Goal: Check status: Check status

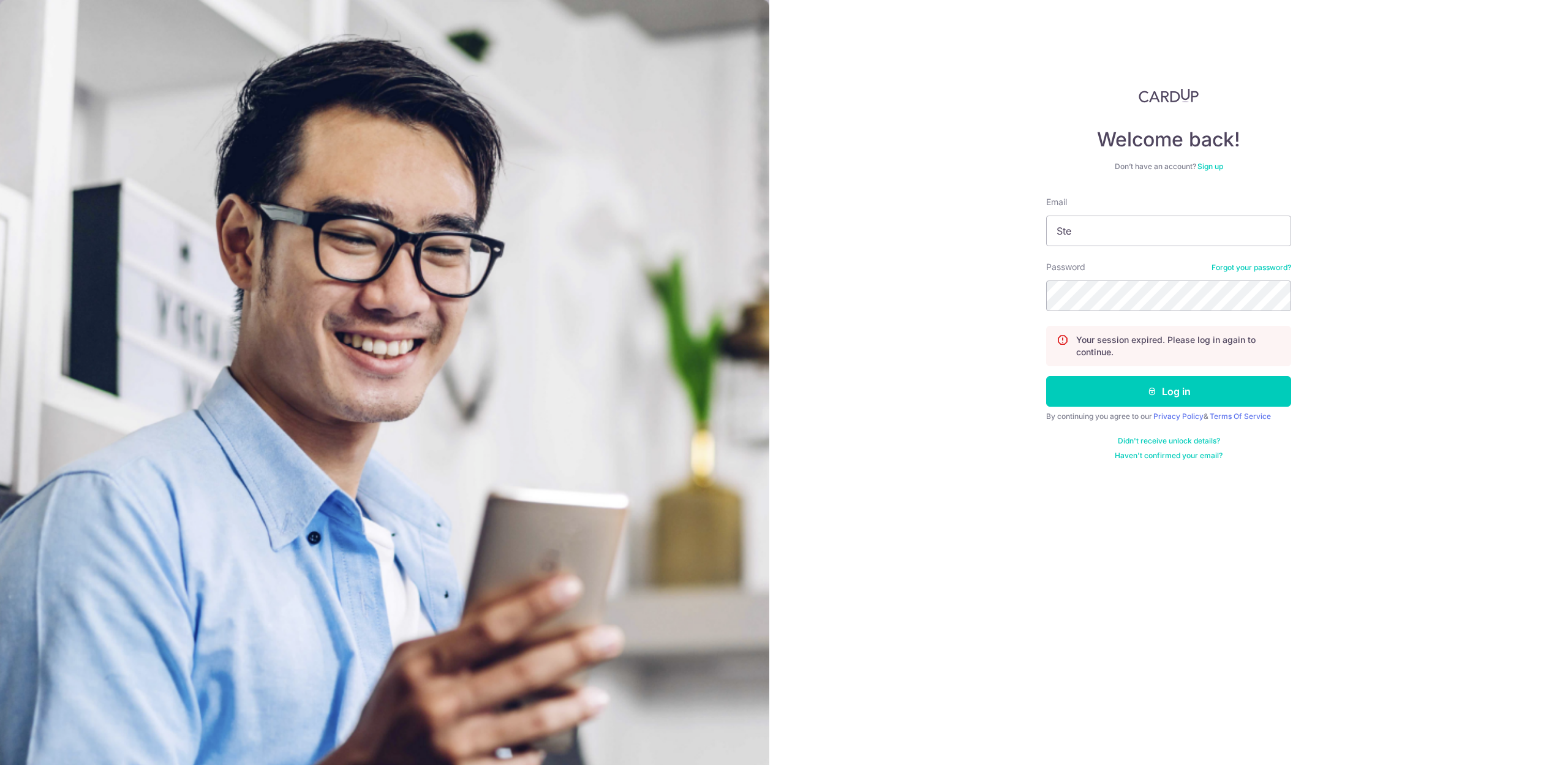
click at [895, 388] on div "Welcome back! Don’t have an account? Sign up Email Ste Password Forgot your pas…" at bounding box center [1169, 382] width 799 height 765
click at [1110, 223] on input "Ste" at bounding box center [1169, 231] width 245 height 31
drag, startPoint x: 1116, startPoint y: 226, endPoint x: 1106, endPoint y: 229, distance: 10.4
click at [1113, 226] on input "Ste" at bounding box center [1169, 231] width 245 height 31
drag, startPoint x: 1130, startPoint y: 224, endPoint x: 1001, endPoint y: 224, distance: 129.0
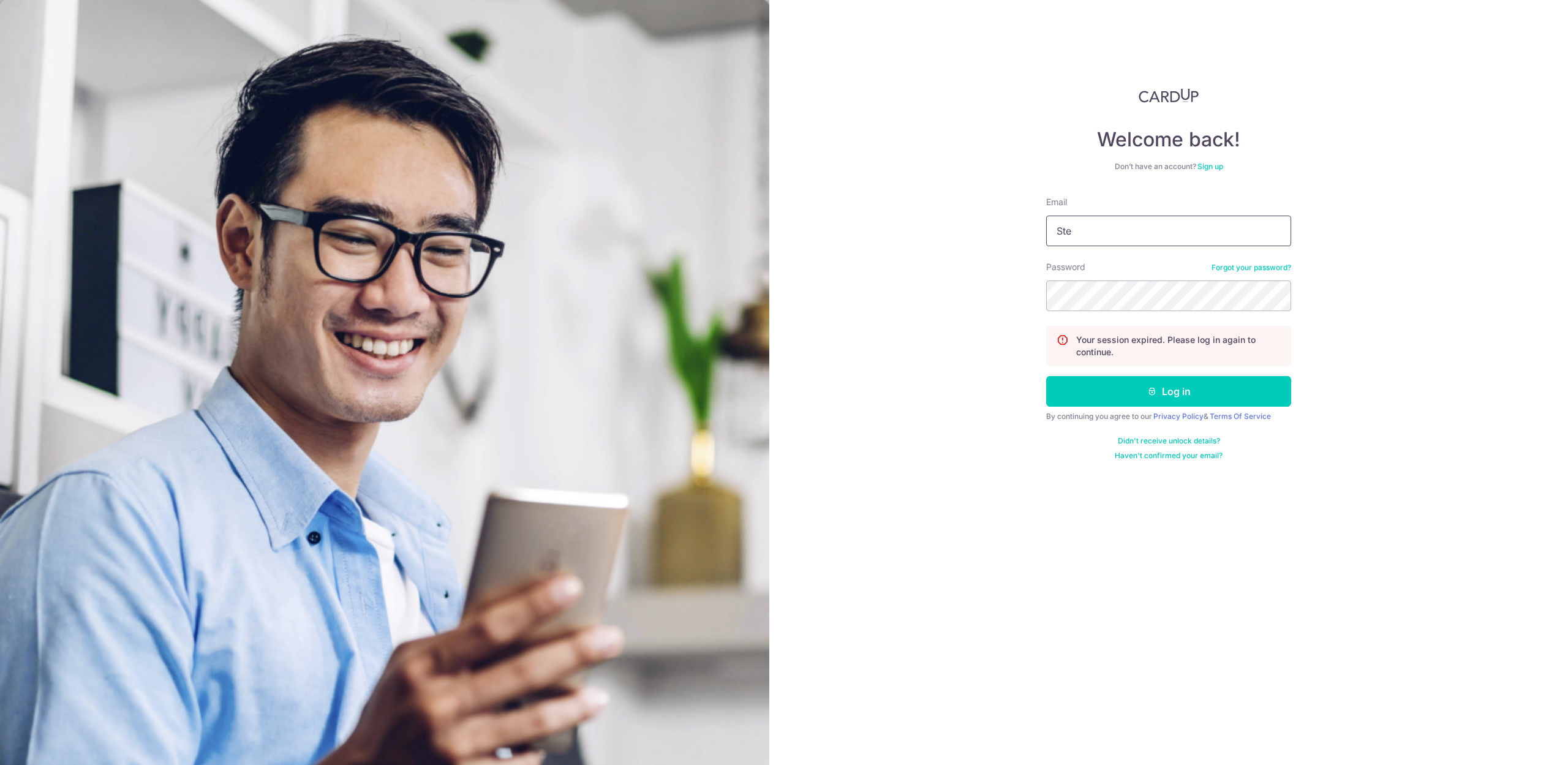
click at [1001, 224] on div "Welcome back! Don’t have an account? Sign up Email Ste Password Forgot your pas…" at bounding box center [1169, 382] width 799 height 765
type input "[EMAIL_ADDRESS][DOMAIN_NAME]"
click at [1173, 397] on button "Log in" at bounding box center [1169, 391] width 245 height 31
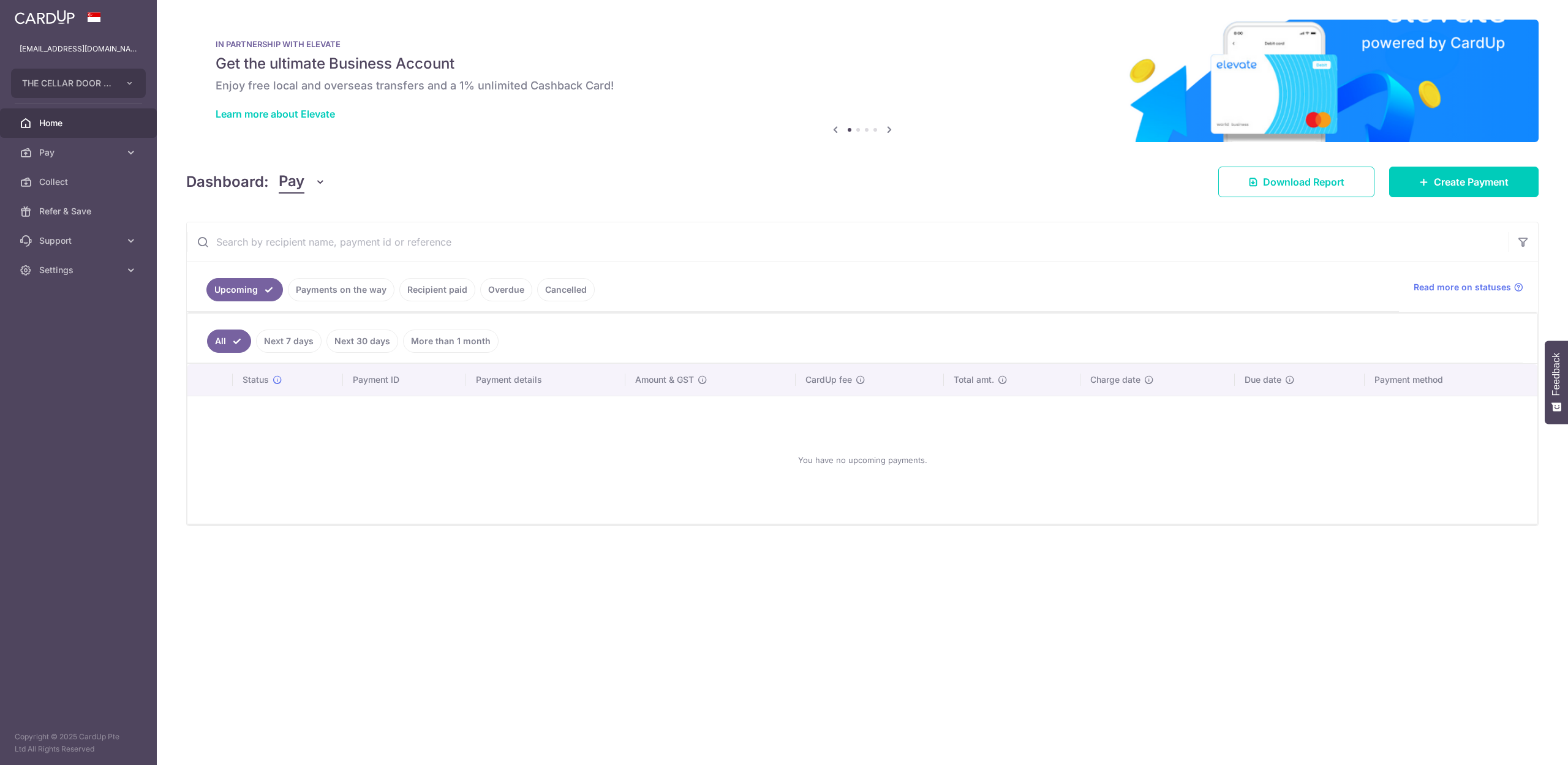
click at [67, 386] on aside "stevenfoocf@thecellardoor.com.sg THE CELLAR DOOR PTE LTD Add new company THE CE…" at bounding box center [78, 382] width 157 height 765
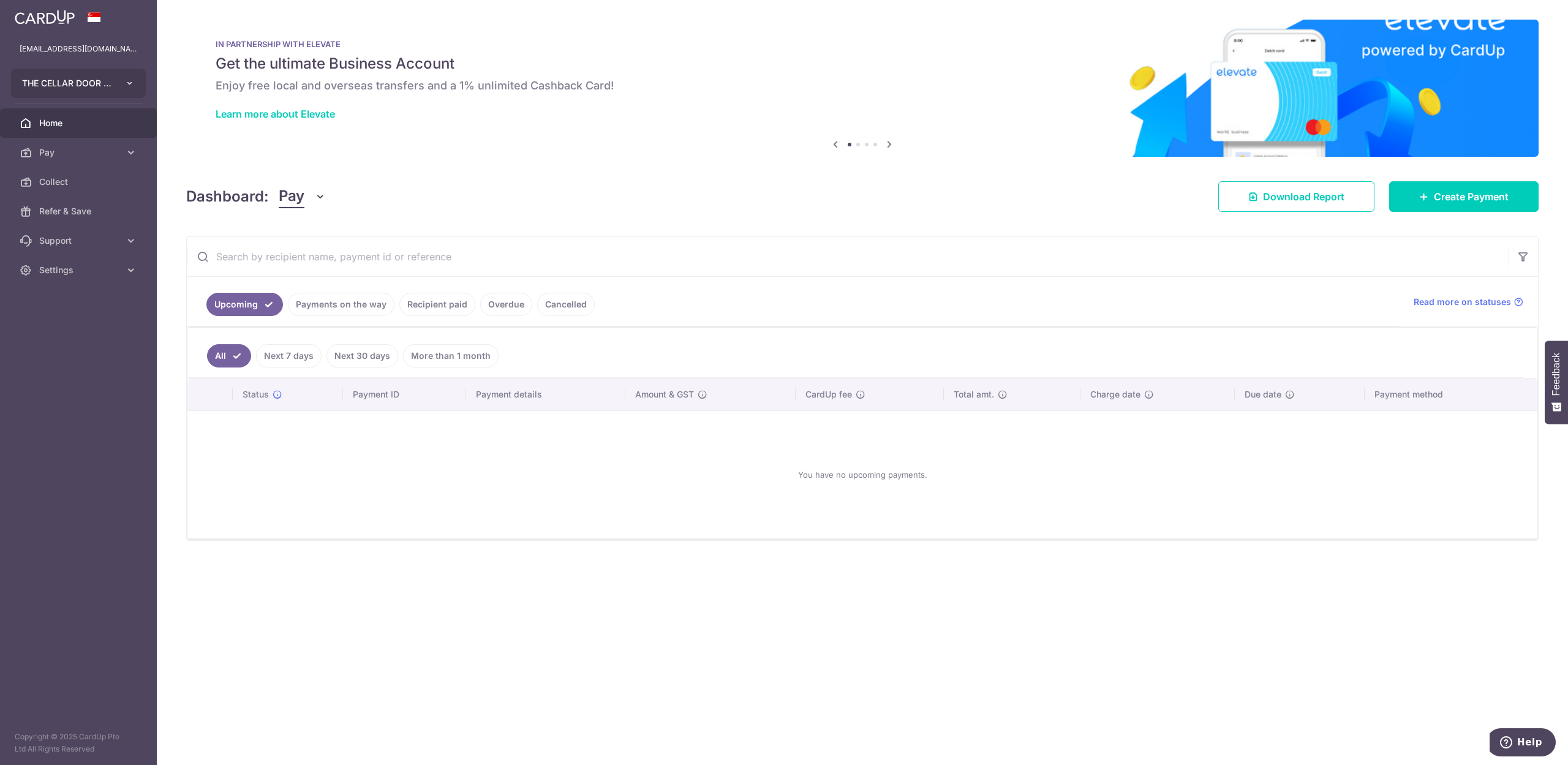
click at [44, 74] on button "THE CELLAR DOOR PTE LTD" at bounding box center [78, 83] width 135 height 29
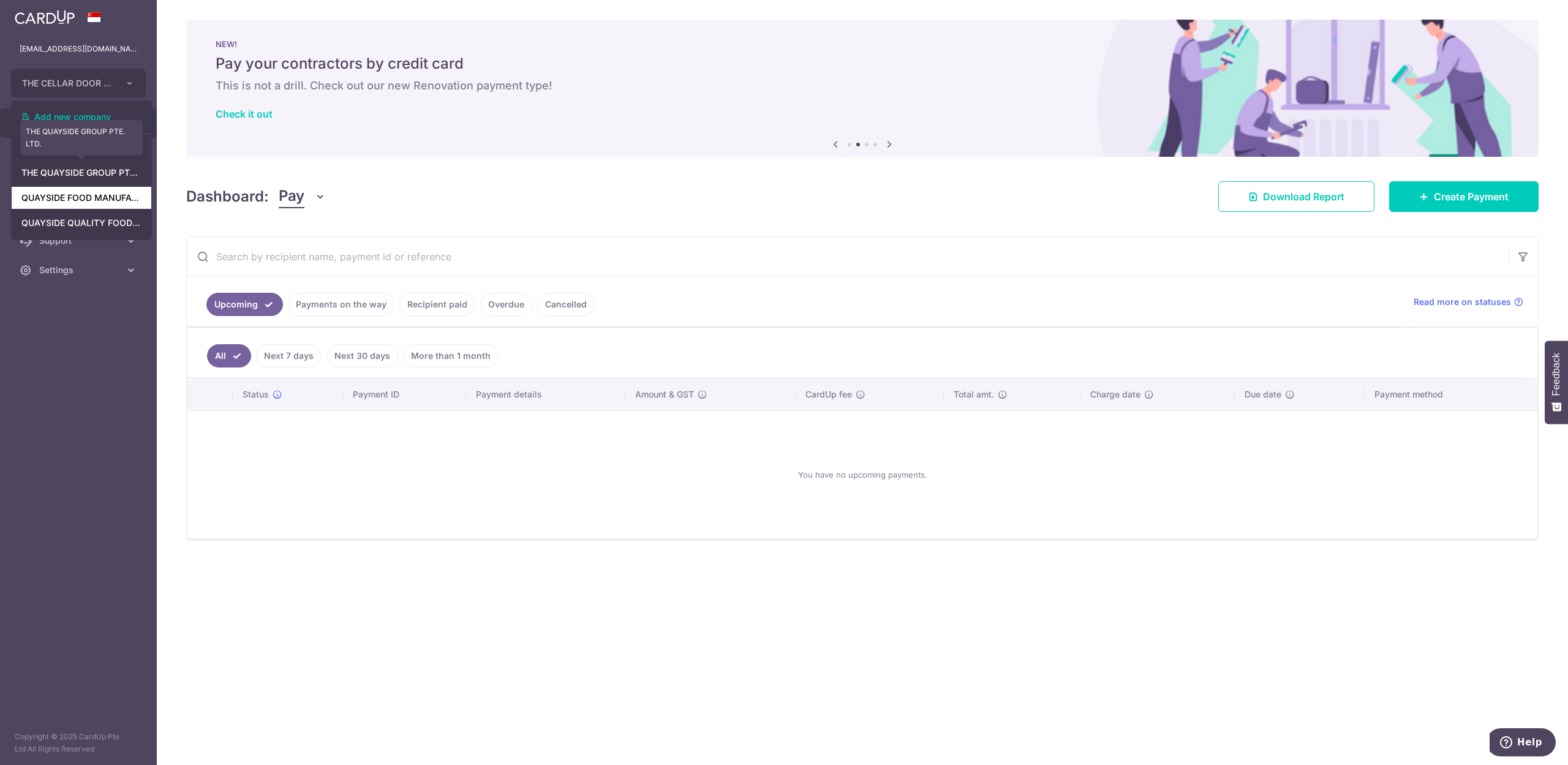
click at [69, 197] on link "QUAYSIDE FOOD MANUFACTURING PTE. LTD." at bounding box center [81, 197] width 140 height 22
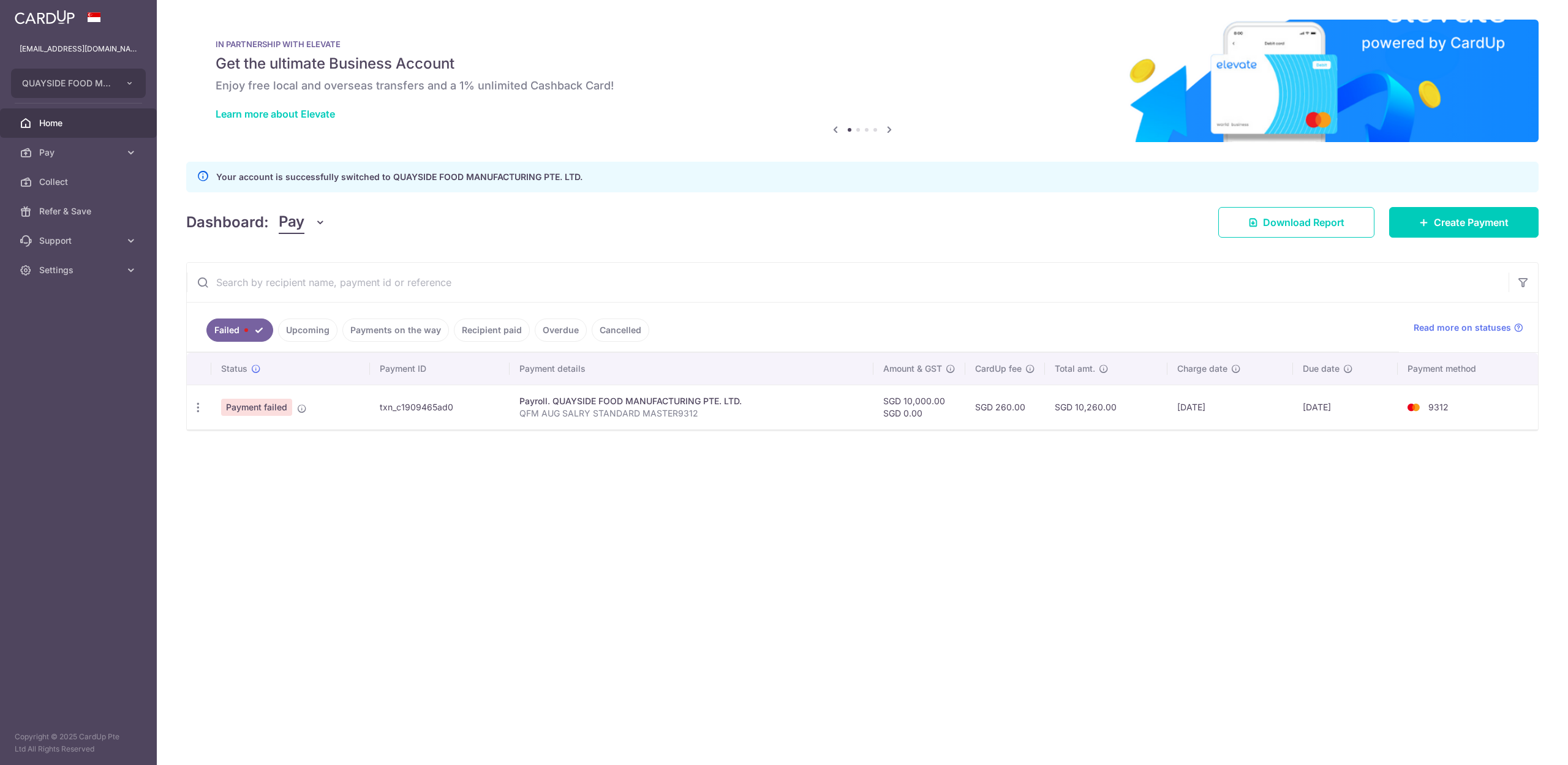
click at [414, 332] on link "Payments on the way" at bounding box center [395, 330] width 107 height 23
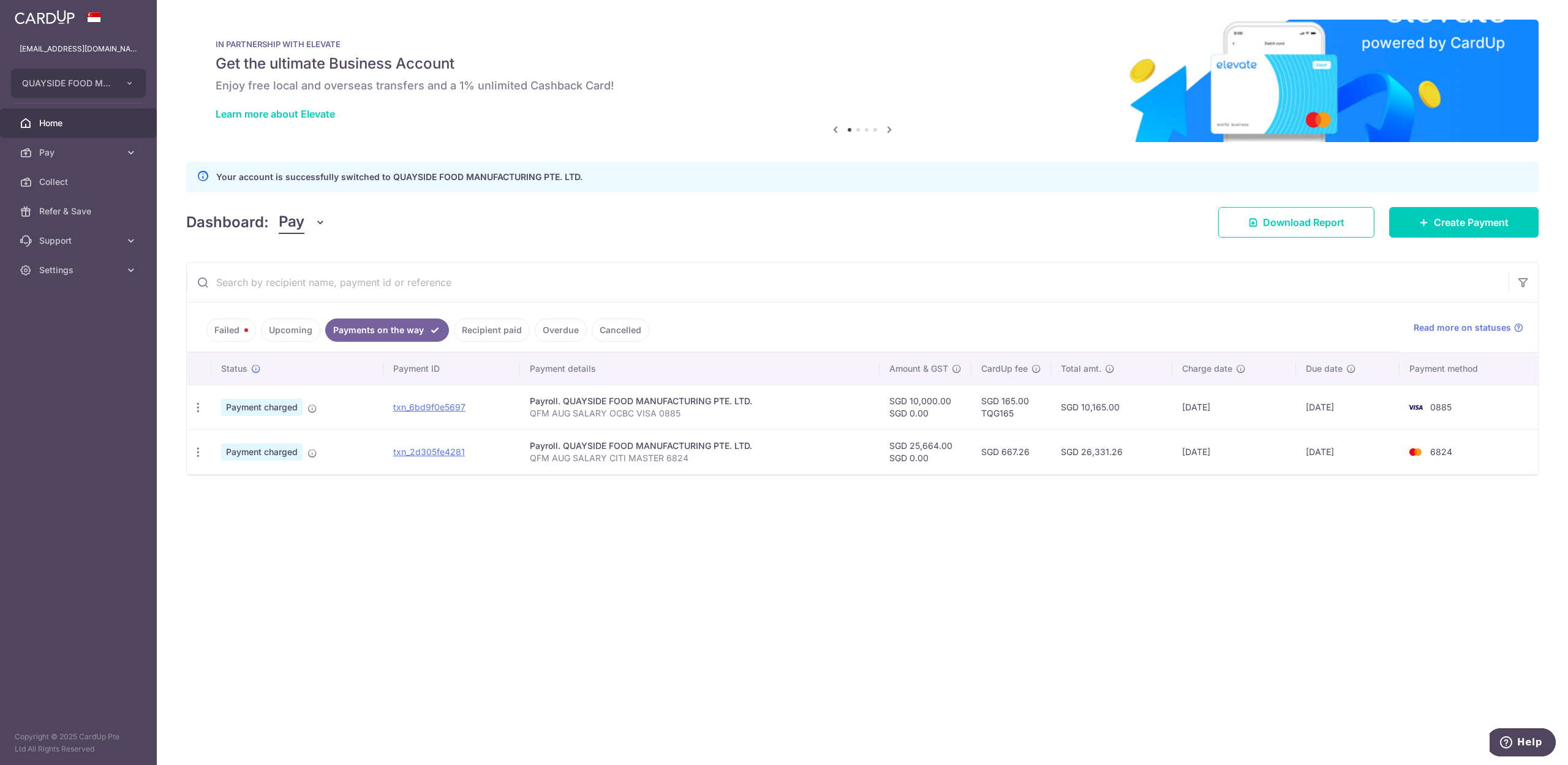
click at [495, 329] on link "Recipient paid" at bounding box center [492, 330] width 76 height 23
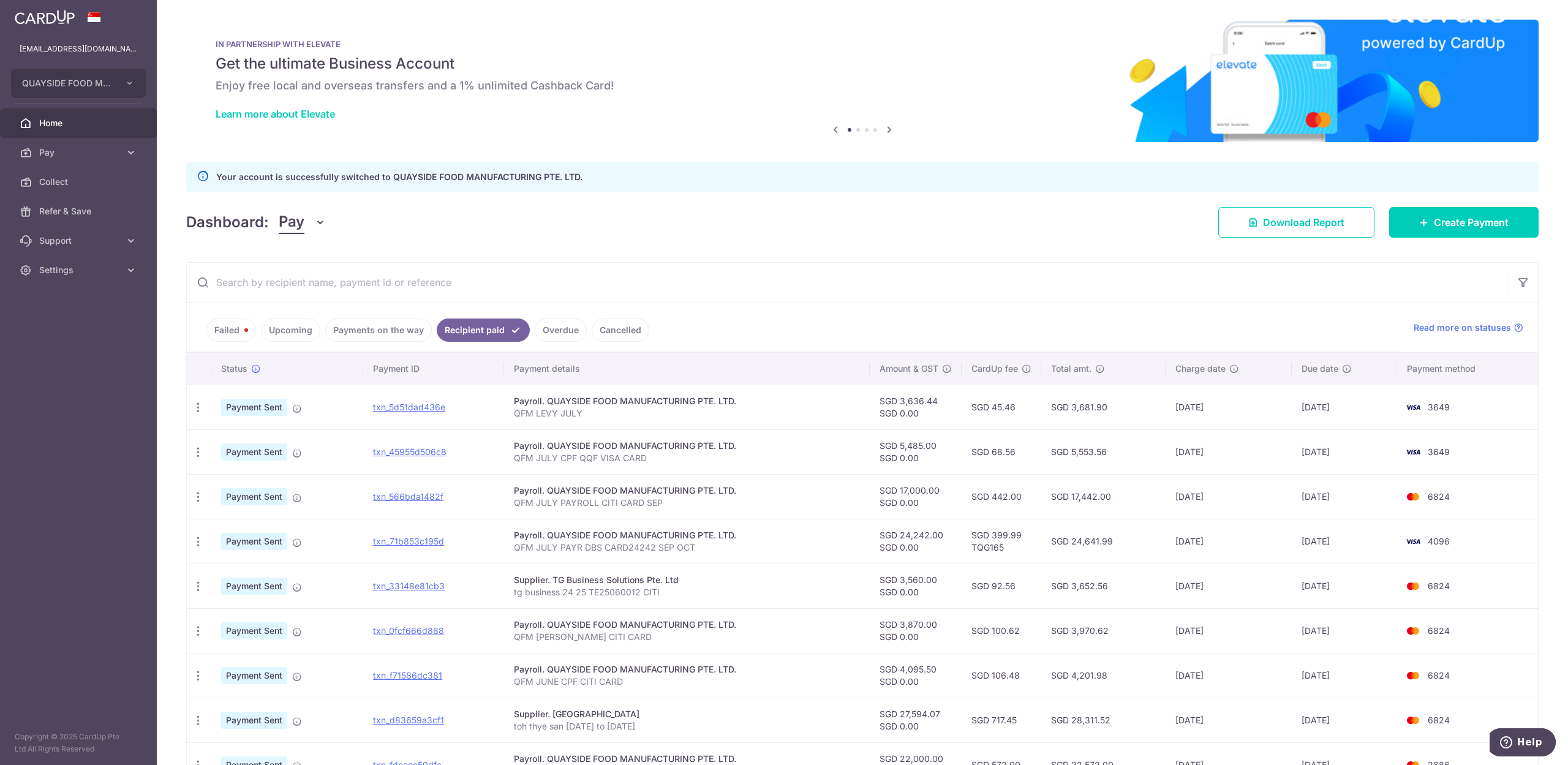
click at [366, 332] on link "Payments on the way" at bounding box center [378, 330] width 107 height 23
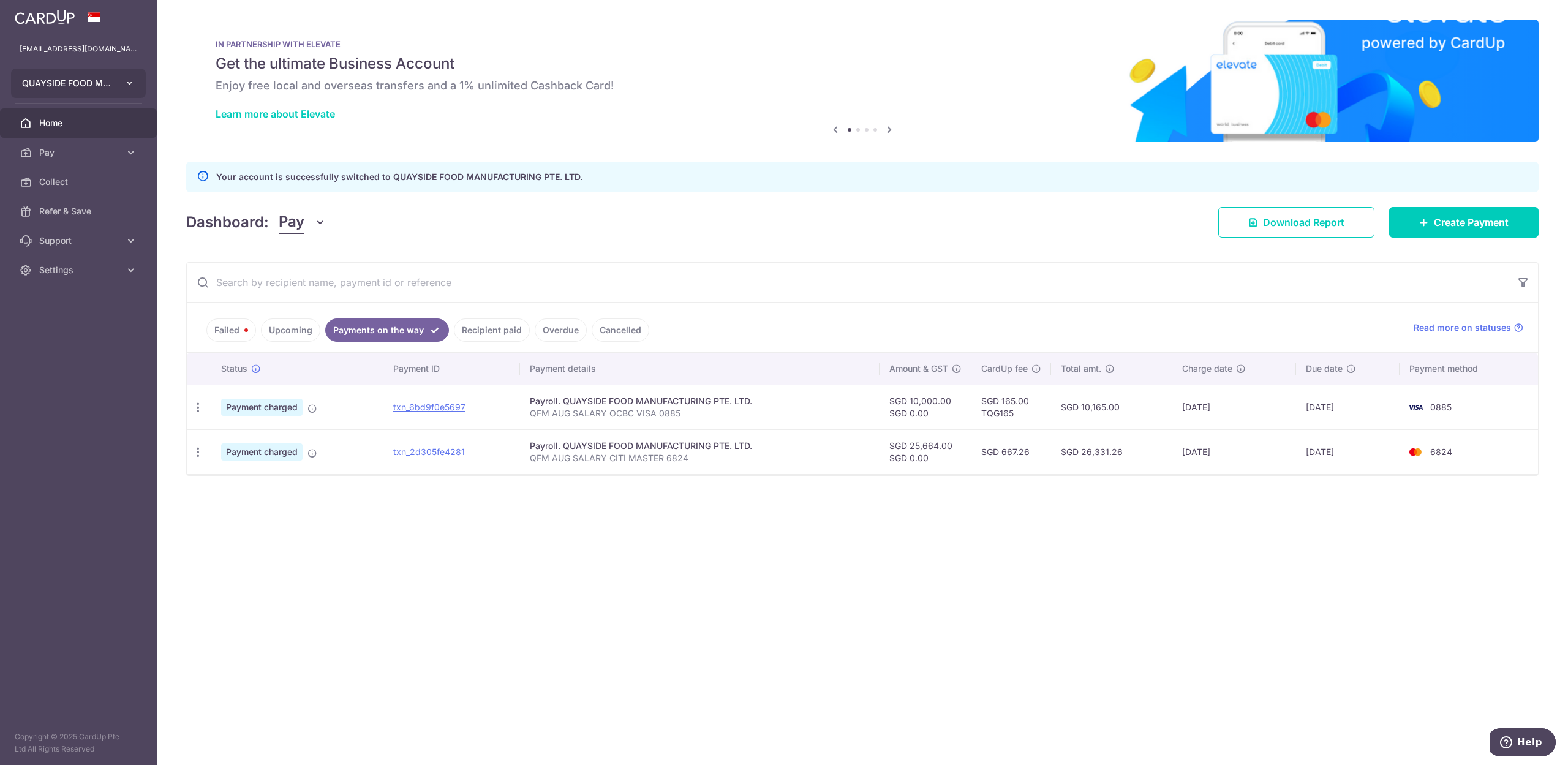
click at [50, 90] on button "QUAYSIDE FOOD MANUFACTURING PTE. LTD." at bounding box center [78, 83] width 135 height 29
click at [104, 452] on aside "[EMAIL_ADDRESS][DOMAIN_NAME] QUAYSIDE FOOD MANUFACTURING PTE. LTD. Add new comp…" at bounding box center [78, 382] width 157 height 765
click at [47, 87] on span "QUAYSIDE FOOD MANUFACTURING PTE. LTD." at bounding box center [67, 82] width 91 height 12
drag, startPoint x: 628, startPoint y: 532, endPoint x: 1061, endPoint y: 178, distance: 559.3
click at [637, 529] on div "× Pause Schedule Pause all future payments in this series Pause just this one p…" at bounding box center [862, 382] width 1411 height 765
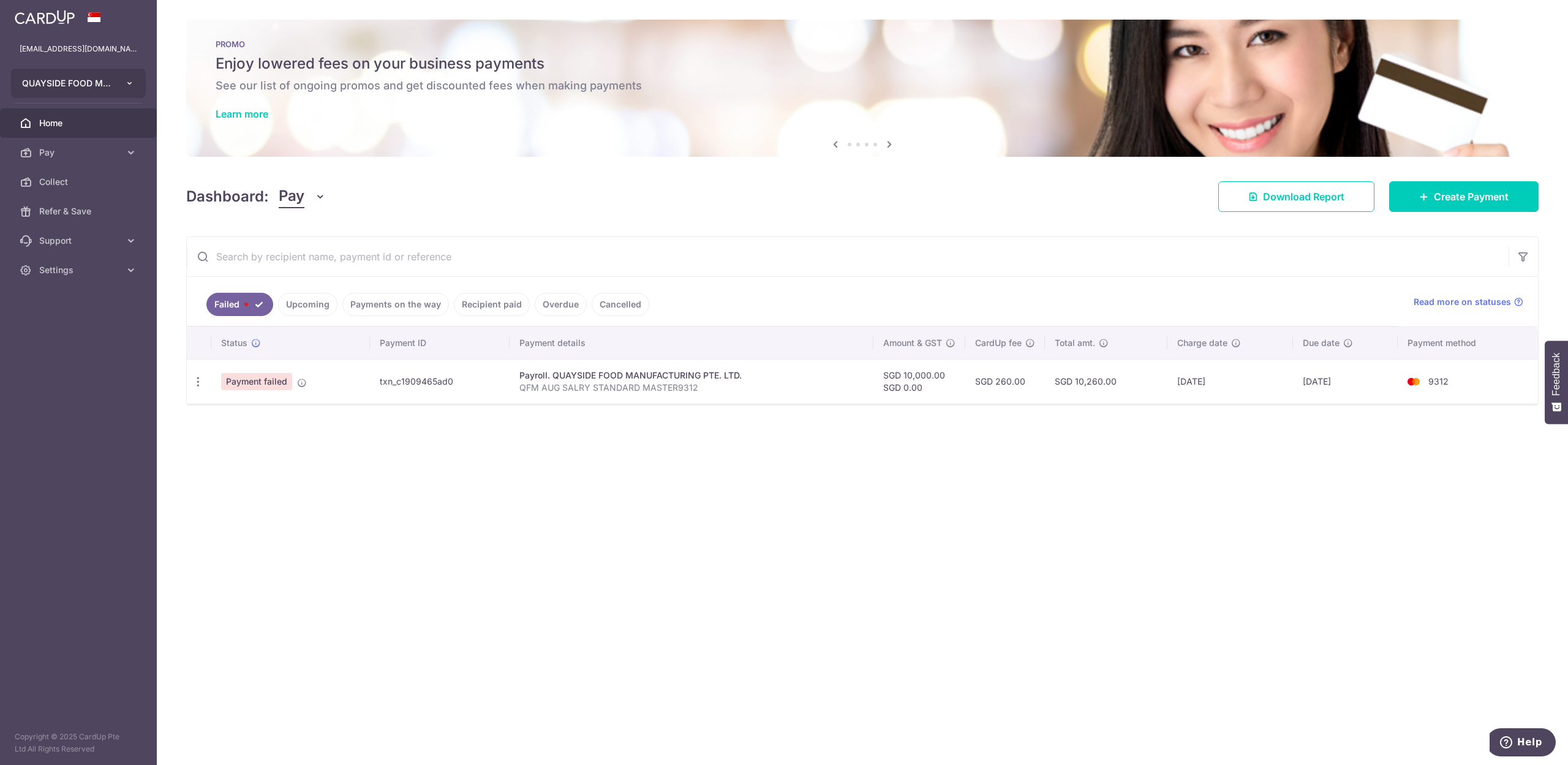
click at [54, 90] on button "QUAYSIDE FOOD MANUFACTURING PTE. LTD." at bounding box center [78, 83] width 135 height 29
click at [380, 590] on div "× Pause Schedule Pause all future payments in this series Pause just this one p…" at bounding box center [862, 382] width 1411 height 765
click at [391, 302] on link "Payments on the way" at bounding box center [395, 304] width 107 height 23
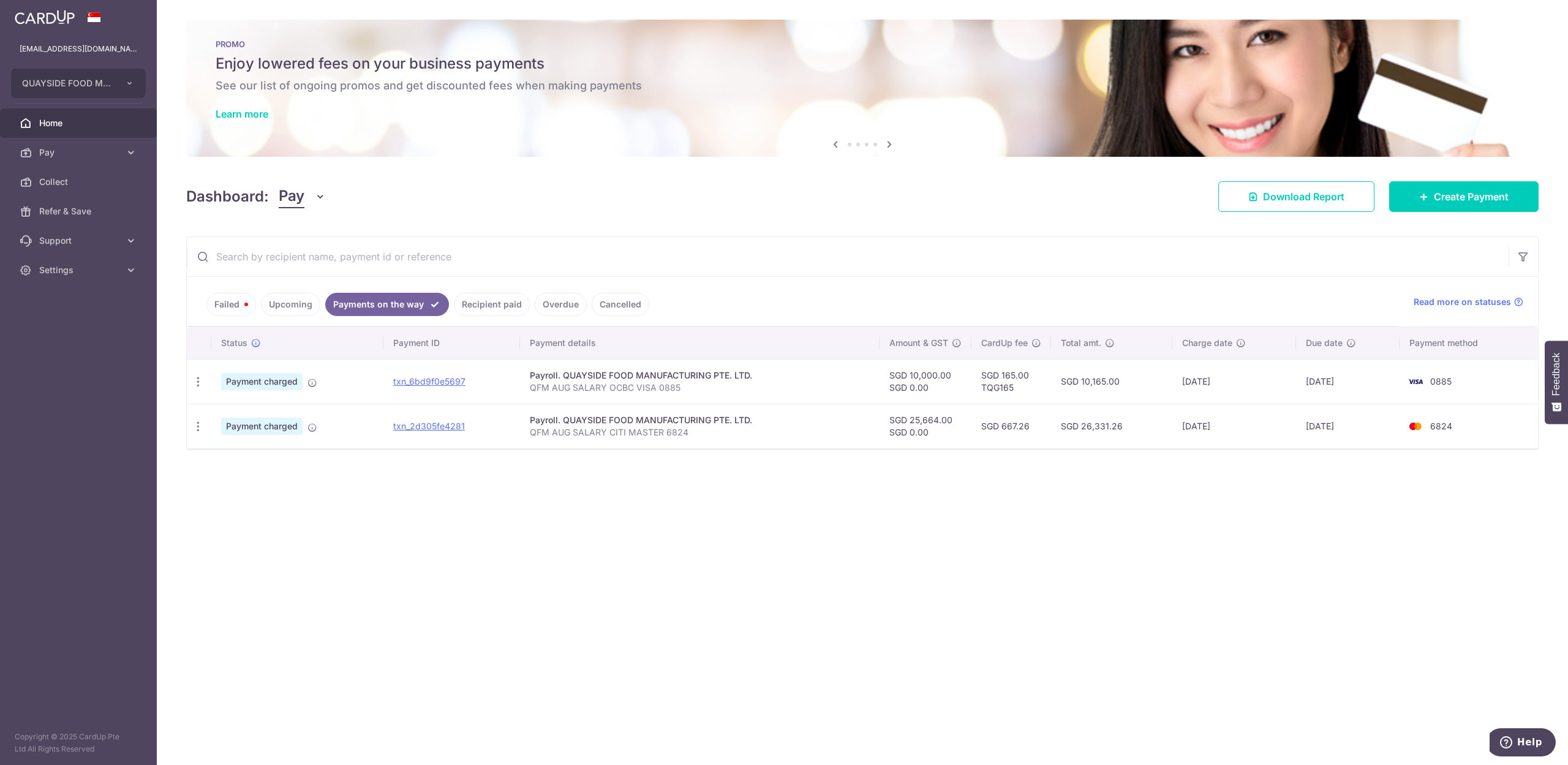
click at [495, 305] on link "Recipient paid" at bounding box center [492, 304] width 76 height 23
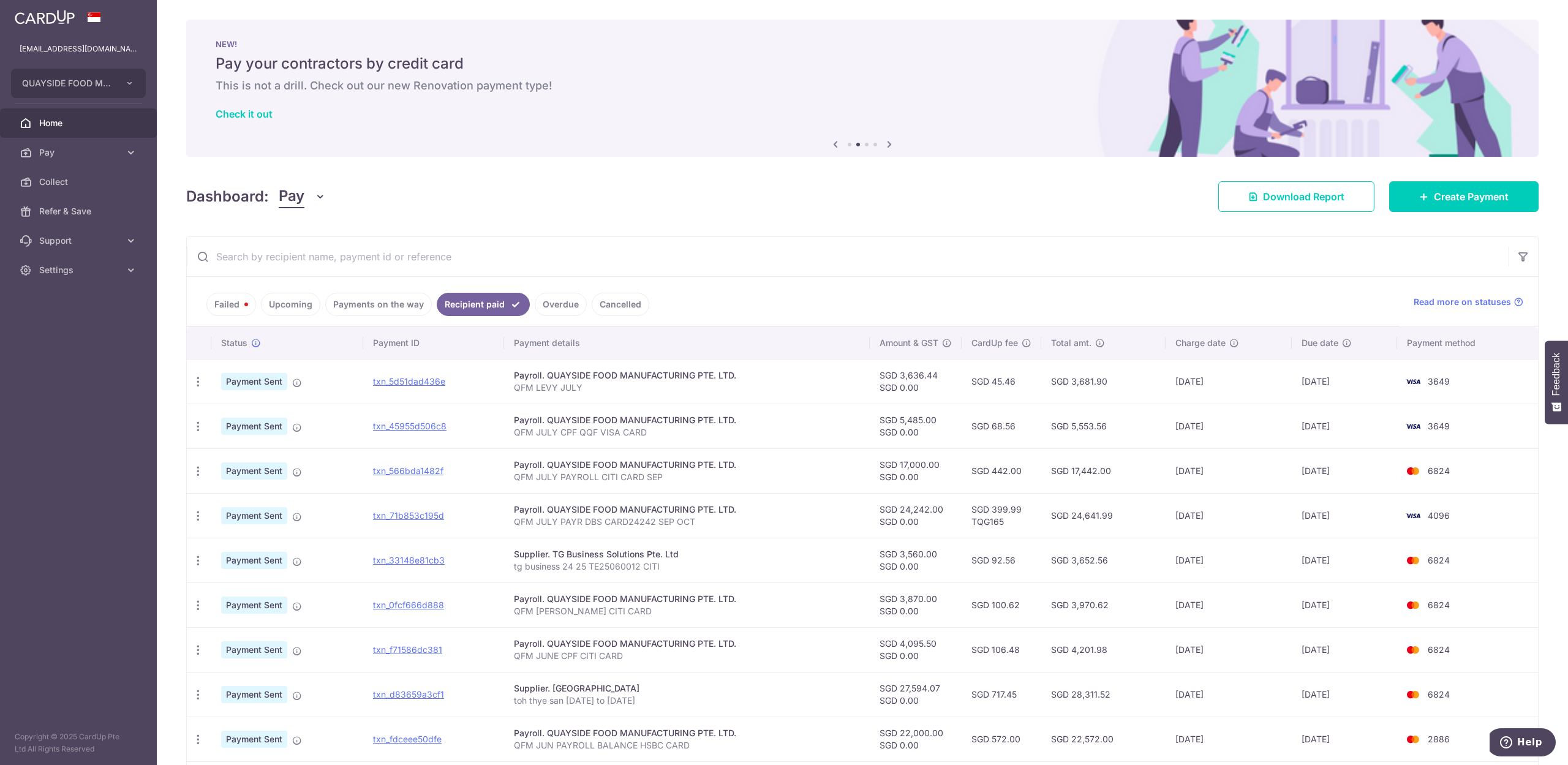
click at [83, 371] on aside "[EMAIL_ADDRESS][DOMAIN_NAME] QUAYSIDE FOOD MANUFACTURING PTE. LTD. Add new comp…" at bounding box center [78, 382] width 157 height 765
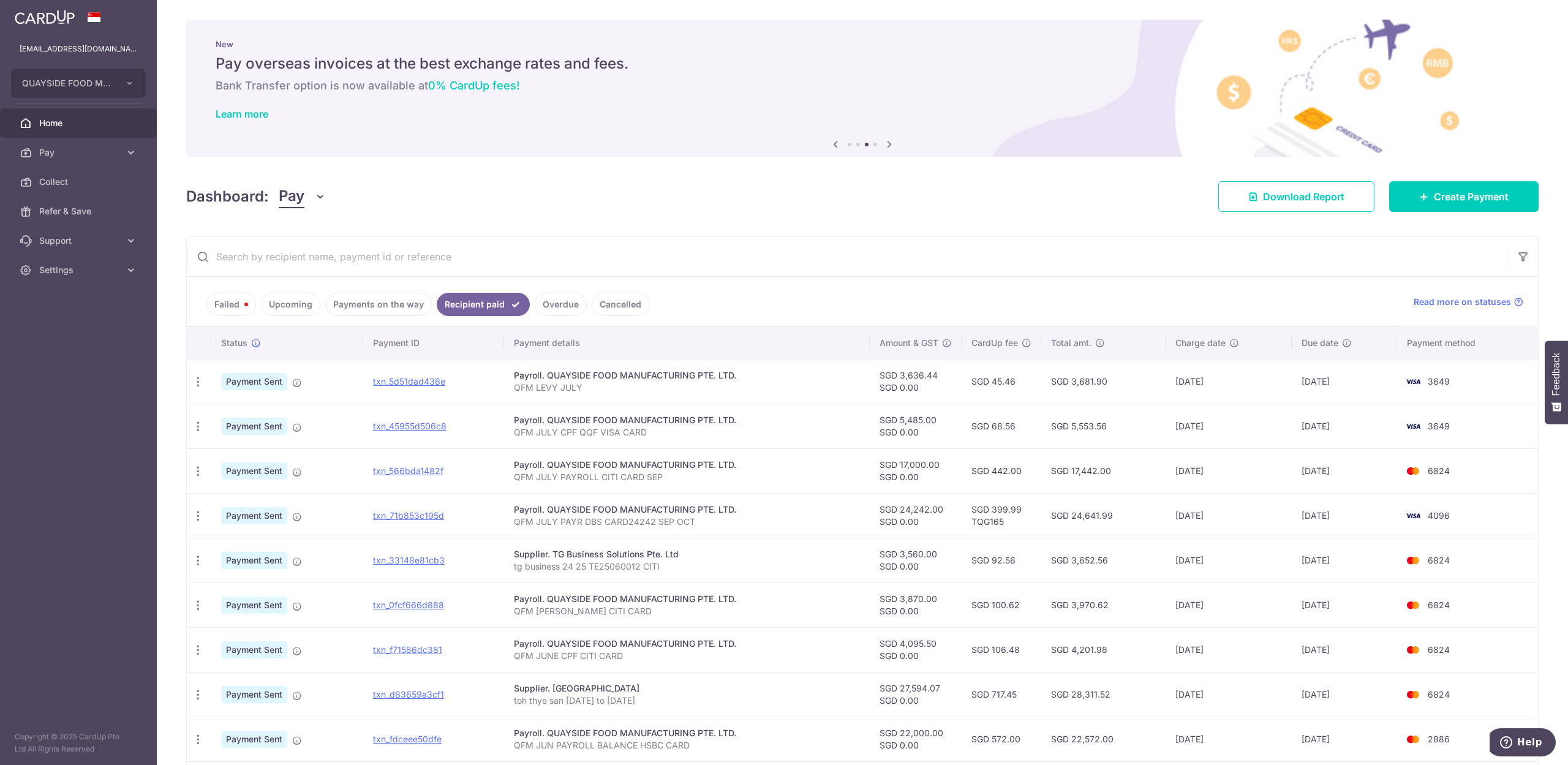
click at [87, 400] on aside "[EMAIL_ADDRESS][DOMAIN_NAME] QUAYSIDE FOOD MANUFACTURING PTE. LTD. Add new comp…" at bounding box center [78, 382] width 157 height 765
click at [65, 412] on aside "[EMAIL_ADDRESS][DOMAIN_NAME] QUAYSIDE FOOD MANUFACTURING PTE. LTD. Add new comp…" at bounding box center [78, 382] width 157 height 765
click at [690, 187] on div "Dashboard: Pay Pay Collect Download Report Create Payment" at bounding box center [862, 194] width 1353 height 36
drag, startPoint x: 59, startPoint y: 390, endPoint x: 72, endPoint y: 395, distance: 13.9
click at [59, 390] on aside "[EMAIL_ADDRESS][DOMAIN_NAME] QUAYSIDE FOOD MANUFACTURING PTE. LTD. Add new comp…" at bounding box center [78, 382] width 157 height 765
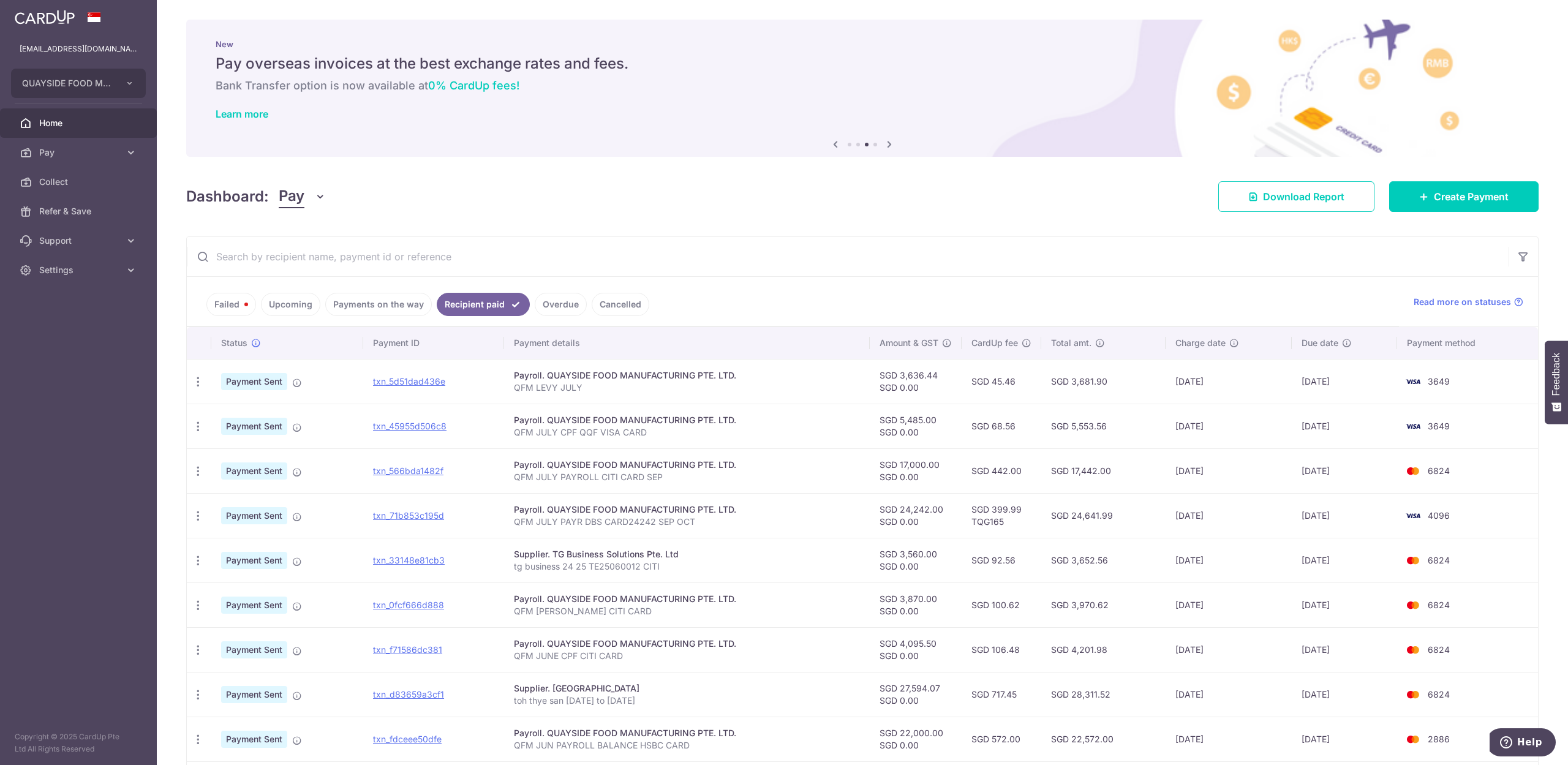
click at [94, 446] on aside "[EMAIL_ADDRESS][DOMAIN_NAME] QUAYSIDE FOOD MANUFACTURING PTE. LTD. Add new comp…" at bounding box center [78, 382] width 157 height 765
click at [71, 416] on aside "[EMAIL_ADDRESS][DOMAIN_NAME] QUAYSIDE FOOD MANUFACTURING PTE. LTD. Add new comp…" at bounding box center [78, 382] width 157 height 765
drag, startPoint x: 32, startPoint y: 350, endPoint x: 358, endPoint y: 268, distance: 336.2
click at [52, 347] on aside "[EMAIL_ADDRESS][DOMAIN_NAME] QUAYSIDE FOOD MANUFACTURING PTE. LTD. Add new comp…" at bounding box center [78, 382] width 157 height 765
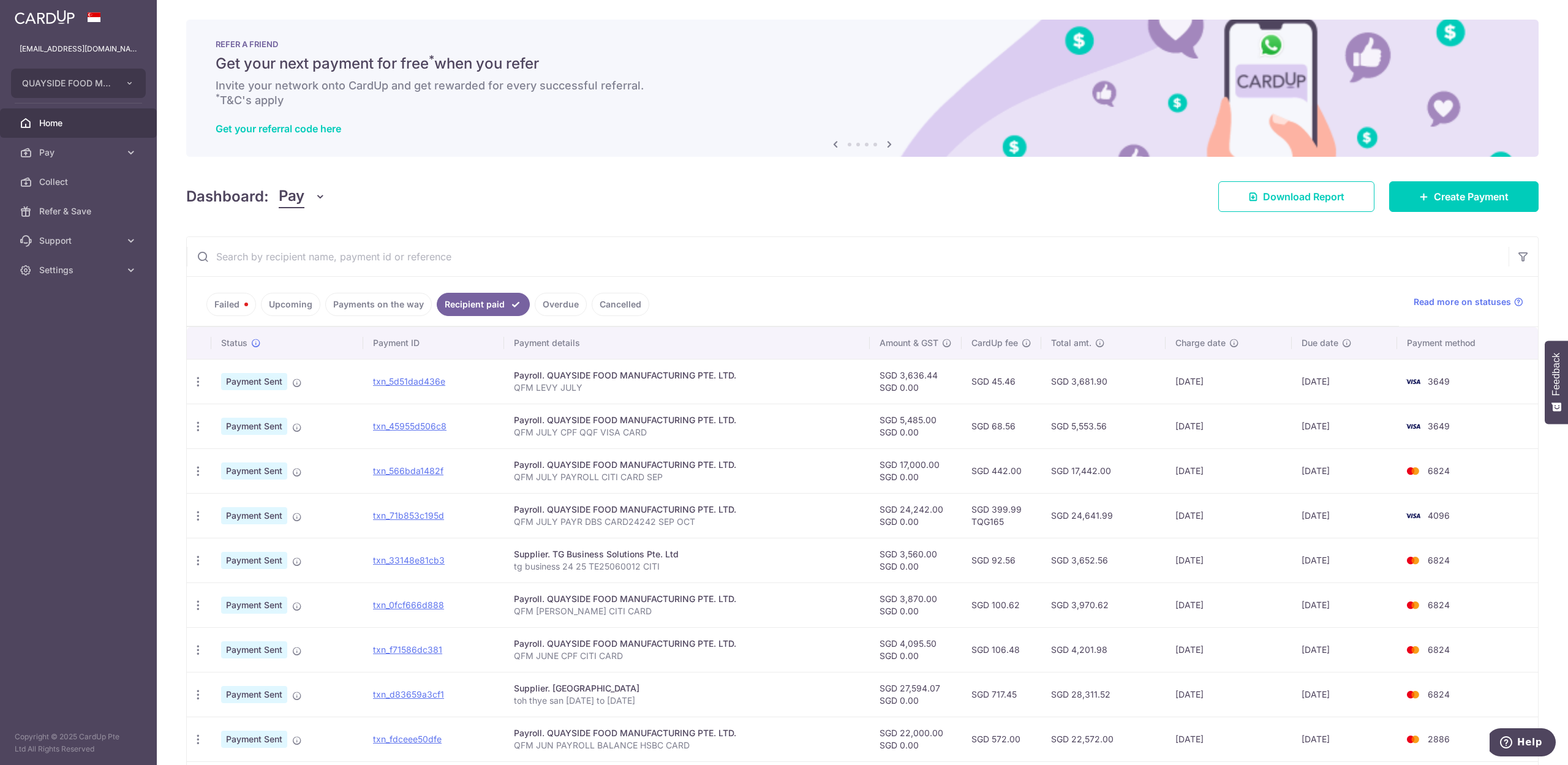
click at [292, 304] on link "Upcoming" at bounding box center [290, 304] width 59 height 23
click at [90, 378] on aside "[EMAIL_ADDRESS][DOMAIN_NAME] QUAYSIDE FOOD MANUFACTURING PTE. LTD. Add new comp…" at bounding box center [78, 382] width 157 height 765
